Goal: Task Accomplishment & Management: Complete application form

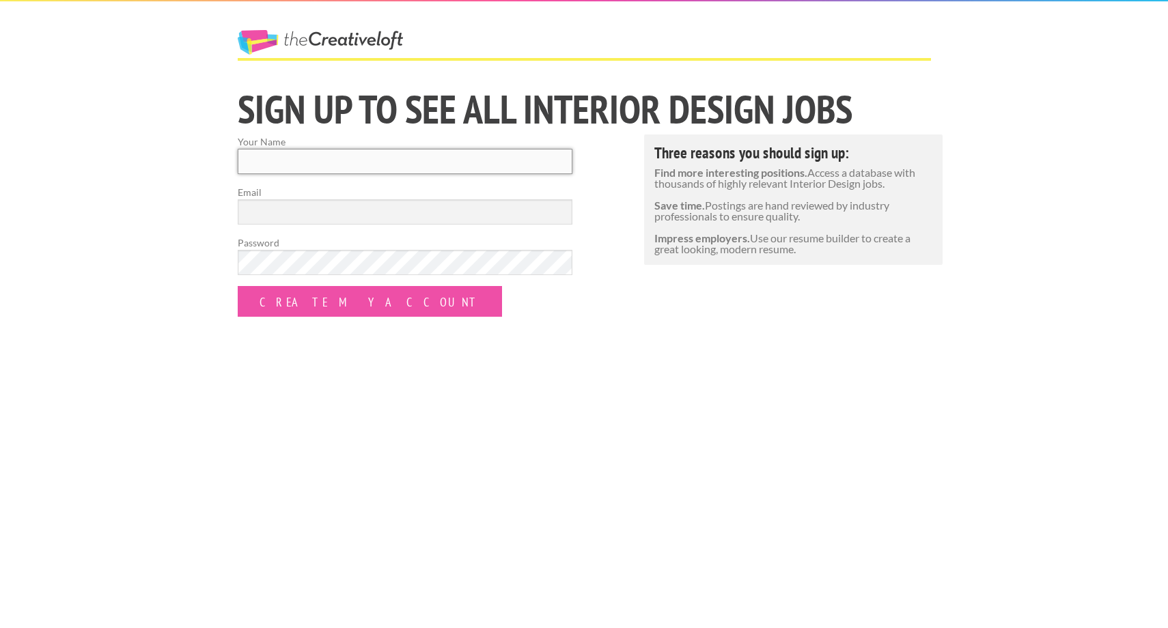
click at [306, 158] on input "Your Name" at bounding box center [405, 161] width 335 height 25
click at [312, 163] on input "Your Name" at bounding box center [405, 161] width 335 height 25
click at [316, 165] on input "Kenia Santibanez Cardona" at bounding box center [405, 161] width 335 height 25
type input "[PERSON_NAME]"
click at [307, 214] on input "Email" at bounding box center [405, 211] width 335 height 25
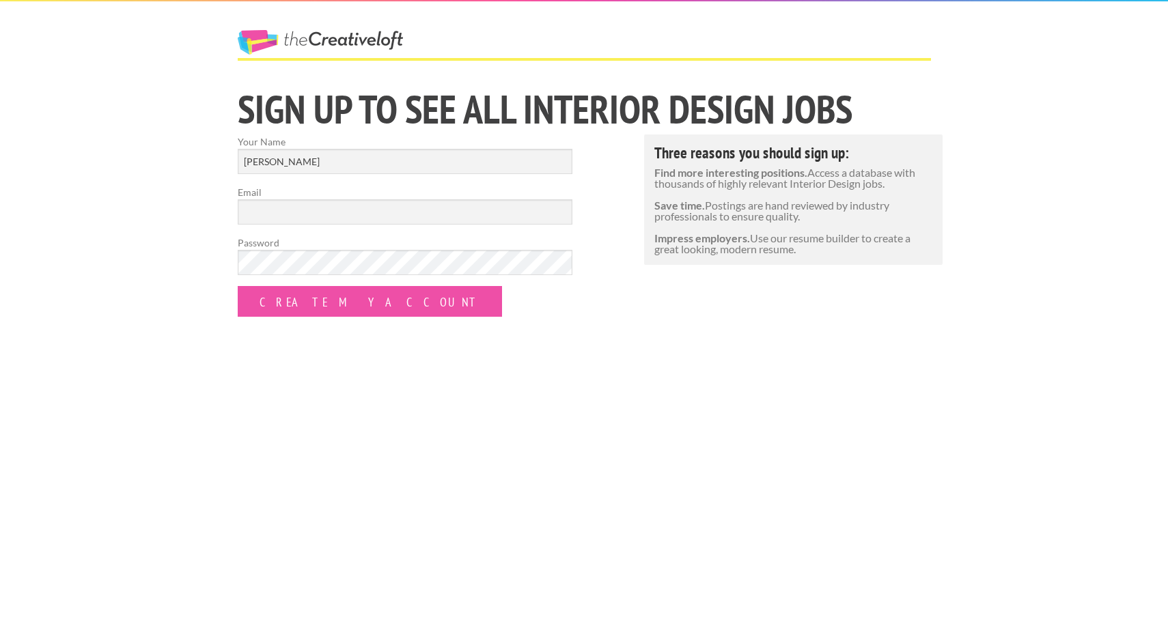
click at [410, 367] on div "The Creative Loft Sign Up to See All Interior Design jobs Your Name Kenia Cardo…" at bounding box center [584, 314] width 1168 height 628
click at [279, 203] on input "Email" at bounding box center [405, 211] width 335 height 25
type input "[EMAIL_ADDRESS][DOMAIN_NAME]"
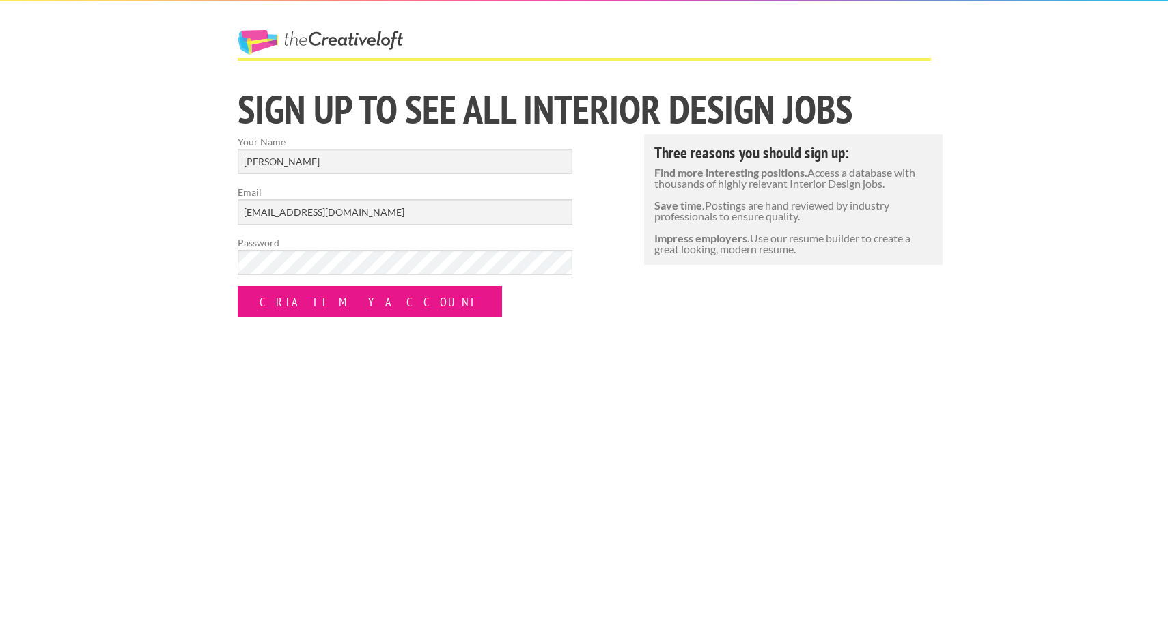
click at [352, 314] on input "Create my Account" at bounding box center [370, 301] width 264 height 31
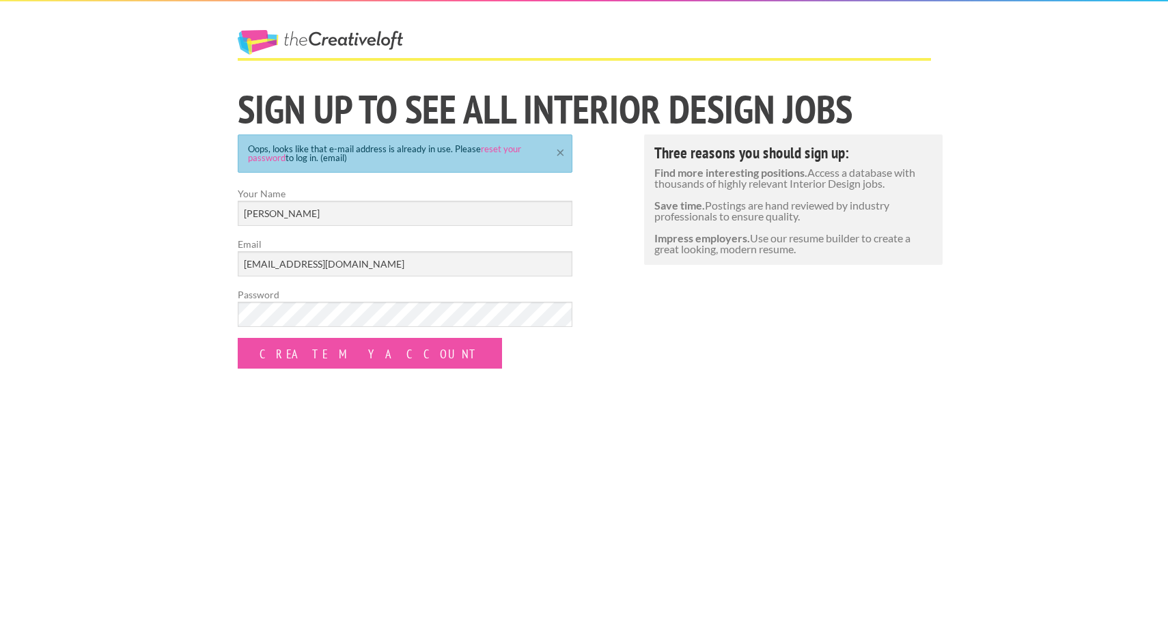
click at [560, 152] on link "×" at bounding box center [560, 150] width 17 height 9
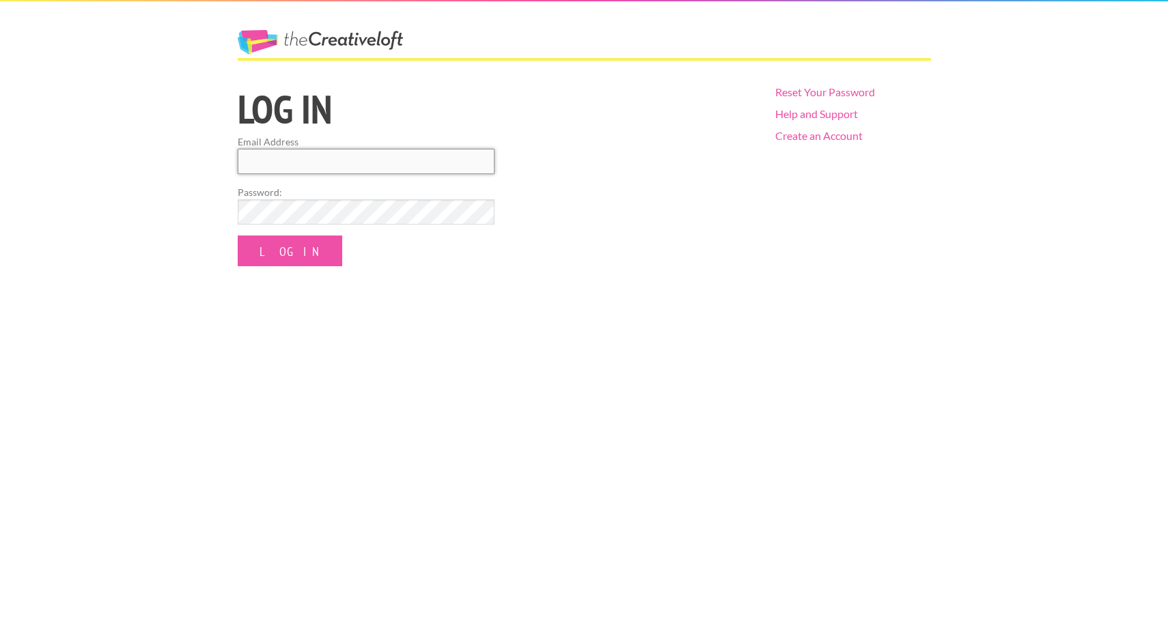
click at [412, 156] on input "Email Address" at bounding box center [366, 161] width 257 height 25
type input "[EMAIL_ADDRESS][DOMAIN_NAME]"
click at [282, 253] on input "Log In" at bounding box center [290, 251] width 105 height 31
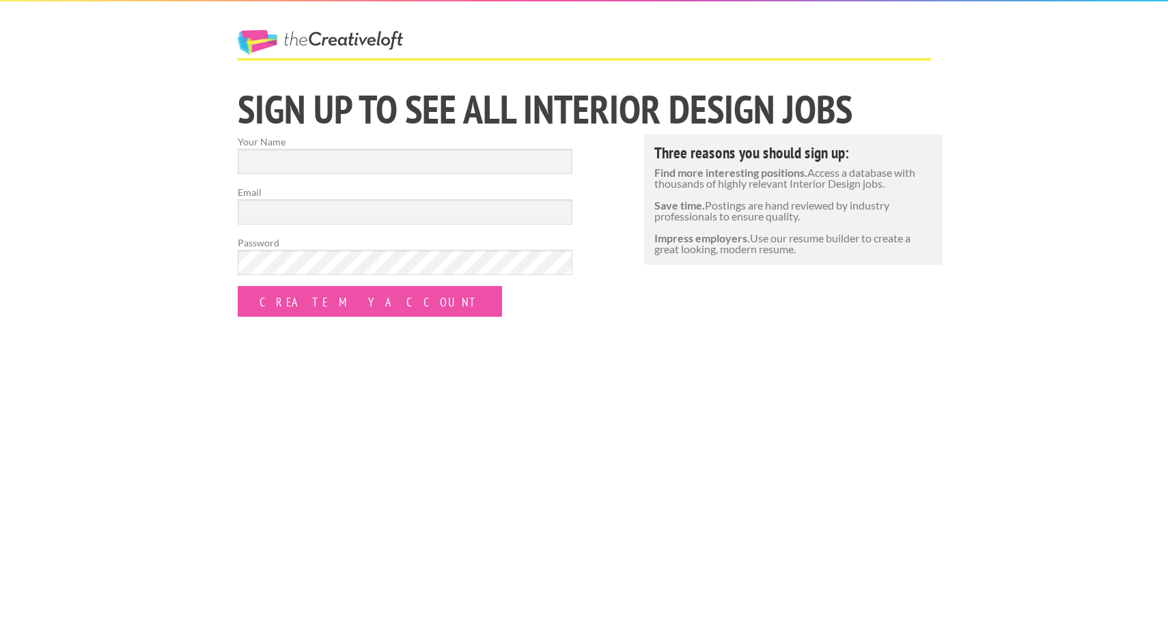
click at [583, 393] on div "The Creative Loft Sign Up to See All Interior Design jobs Your Name Email Passw…" at bounding box center [584, 314] width 1168 height 628
